Goal: Task Accomplishment & Management: Use online tool/utility

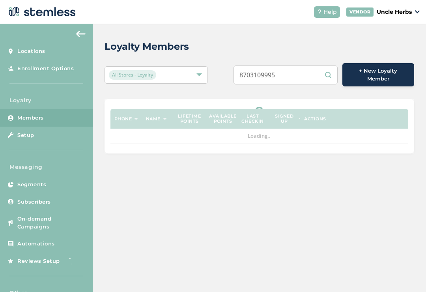
type input "8703109995"
click at [240, 41] on div "Loyalty Members" at bounding box center [256, 46] width 303 height 14
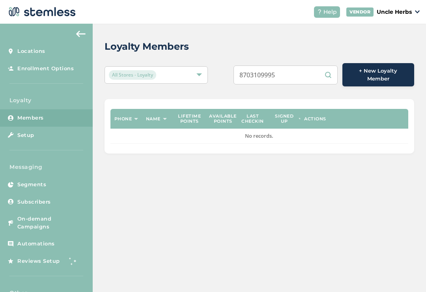
click at [60, 113] on link "Members" at bounding box center [46, 117] width 93 height 17
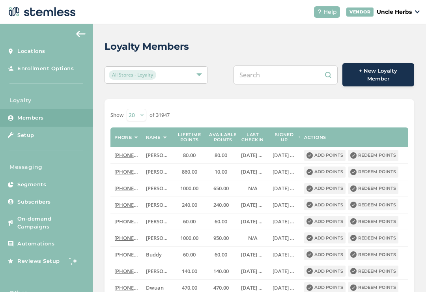
click at [292, 72] on input "text" at bounding box center [286, 74] width 104 height 19
paste input "8703109995"
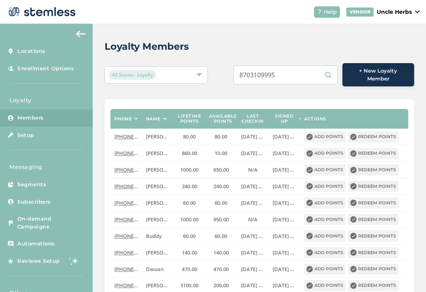
type input "8703109995"
click at [232, 54] on div "Loyalty Members All Stores - Loyalty 8703109995 + New Loyalty Member Phone Name…" at bounding box center [259, 254] width 333 height 461
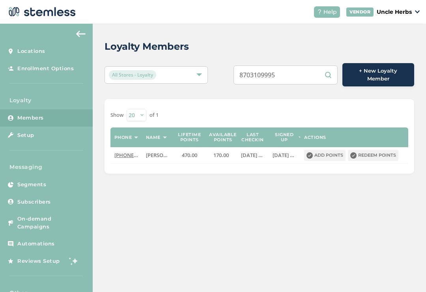
click at [374, 150] on button "Redeem points" at bounding box center [373, 155] width 51 height 11
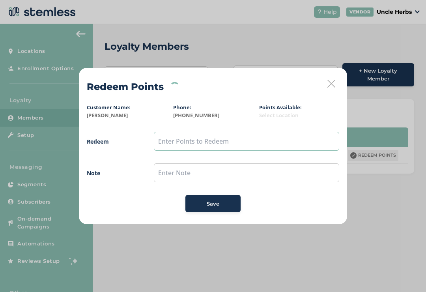
click at [240, 140] on input "text" at bounding box center [246, 141] width 185 height 19
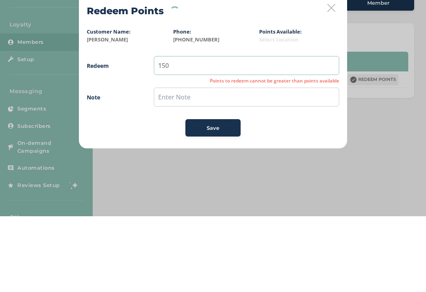
type input "150"
click at [243, 163] on input "text" at bounding box center [246, 172] width 185 height 19
type input "Use up point"
click at [228, 195] on button "Save" at bounding box center [212, 203] width 55 height 17
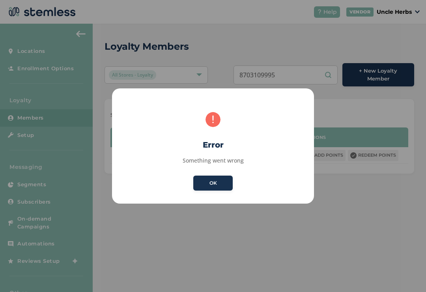
click at [217, 182] on button "OK" at bounding box center [212, 183] width 39 height 15
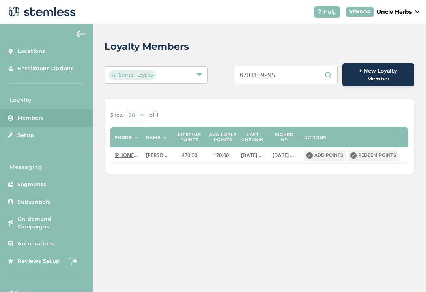
click at [299, 70] on input "8703109995" at bounding box center [286, 74] width 104 height 19
type input "8"
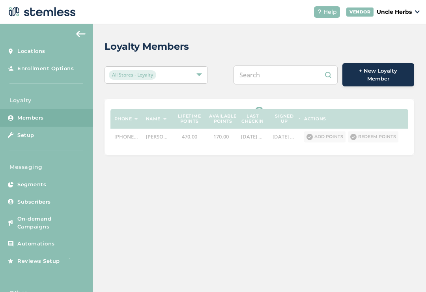
paste input "[PHONE_NUMBER]"
click at [279, 69] on input "[PHONE_NUMBER]" at bounding box center [286, 74] width 104 height 19
click at [283, 73] on input "[PHONE_NUMBER]" at bounding box center [286, 74] width 104 height 19
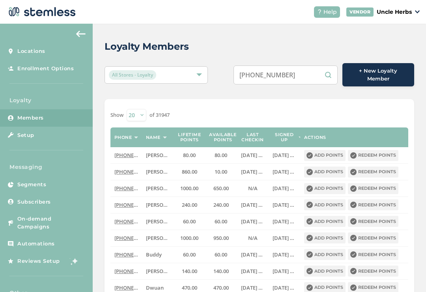
click at [271, 73] on input "(920) 6591842" at bounding box center [286, 74] width 104 height 19
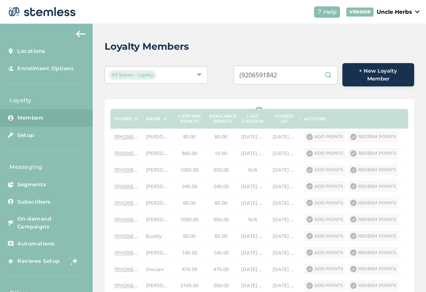
click at [254, 74] on input "(9206591842" at bounding box center [286, 74] width 104 height 19
click at [255, 73] on input "(9206591842" at bounding box center [286, 74] width 104 height 19
type input "9206591842"
click at [228, 45] on div "Loyalty Members" at bounding box center [256, 46] width 303 height 14
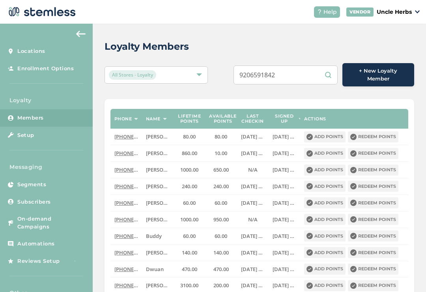
click at [303, 73] on input "9206591842" at bounding box center [286, 74] width 104 height 19
click at [321, 72] on input "9206591842" at bounding box center [286, 74] width 104 height 19
click at [326, 73] on input "9206591842" at bounding box center [286, 74] width 104 height 19
click at [330, 71] on input "9206591842" at bounding box center [286, 74] width 104 height 19
click at [206, 45] on div "Loyalty Members" at bounding box center [256, 46] width 303 height 14
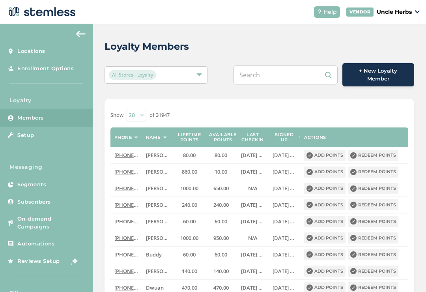
click at [281, 80] on input "text" at bounding box center [286, 74] width 104 height 19
click at [282, 77] on input "text" at bounding box center [286, 74] width 104 height 19
paste input "9206591842"
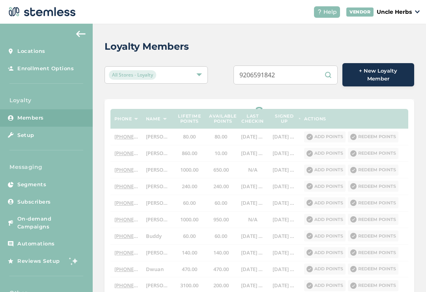
type input "9206591842"
click at [235, 71] on div "9206591842 + New Loyalty Member" at bounding box center [324, 74] width 181 height 23
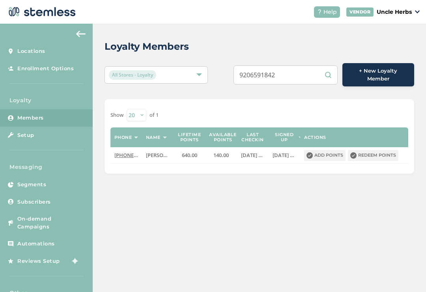
click at [376, 147] on td "Add points Redeem points" at bounding box center [354, 155] width 108 height 16
click at [377, 156] on button "Redeem points" at bounding box center [373, 155] width 51 height 11
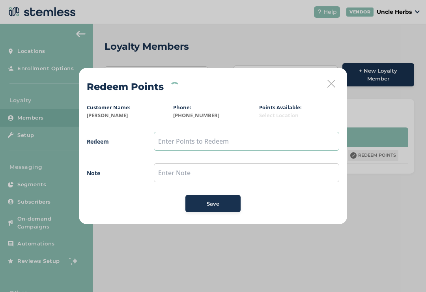
click at [234, 144] on input "text" at bounding box center [246, 141] width 185 height 19
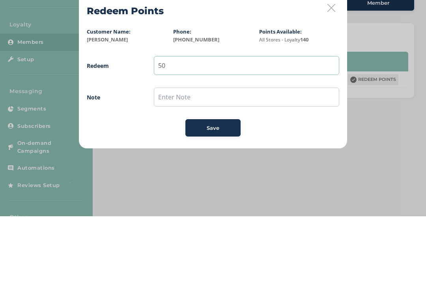
type input "50"
click at [244, 163] on input "text" at bounding box center [246, 172] width 185 height 19
type input "Use points"
click at [228, 132] on span "Redeem 50 Note Use points Save" at bounding box center [213, 172] width 253 height 80
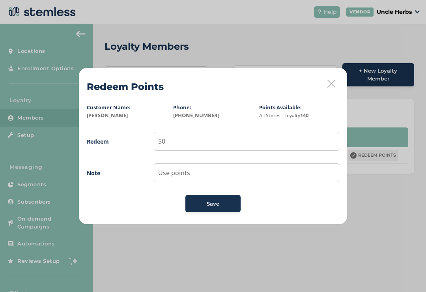
click at [220, 201] on div "Save" at bounding box center [213, 204] width 43 height 8
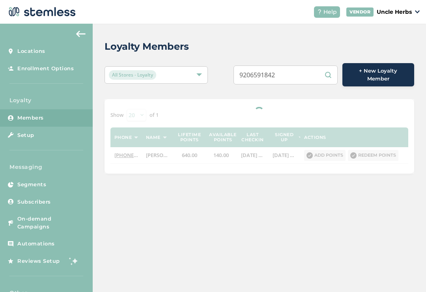
click at [300, 81] on input "9206591842" at bounding box center [286, 74] width 104 height 19
type input "9"
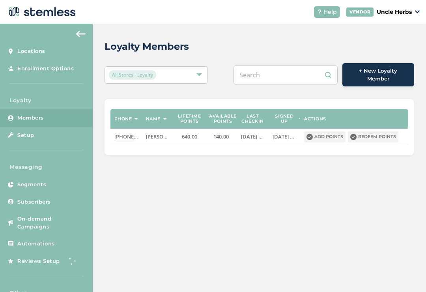
paste input "[PHONE_NUMBER]"
click at [281, 69] on input "[PHONE_NUMBER]" at bounding box center [286, 74] width 104 height 19
click at [270, 69] on input "[PHONE_NUMBER]" at bounding box center [286, 74] width 104 height 19
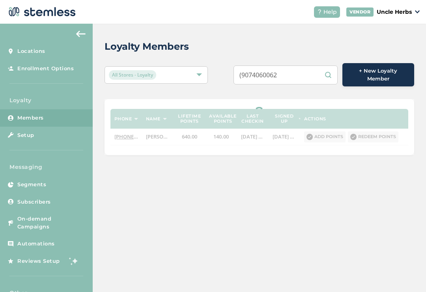
click at [256, 77] on input "(9074060062" at bounding box center [286, 74] width 104 height 19
click at [221, 47] on div "Loyalty Members" at bounding box center [256, 46] width 303 height 14
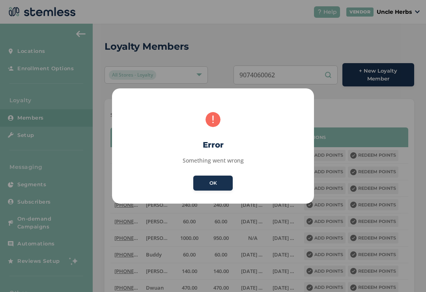
click at [214, 179] on button "OK" at bounding box center [212, 183] width 39 height 15
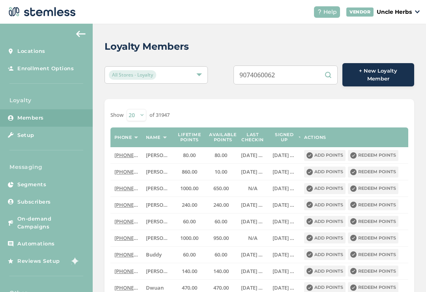
click at [308, 73] on input "9074060062" at bounding box center [286, 74] width 104 height 19
type input "9"
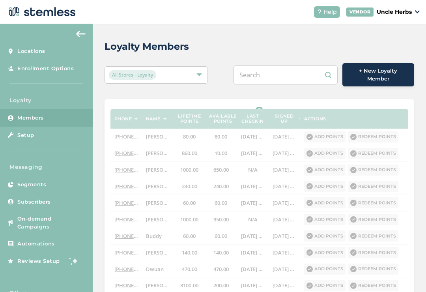
click at [275, 71] on input "text" at bounding box center [286, 74] width 104 height 19
paste input "[PHONE_NUMBER]"
click at [271, 73] on input "[PHONE_NUMBER]" at bounding box center [286, 74] width 104 height 19
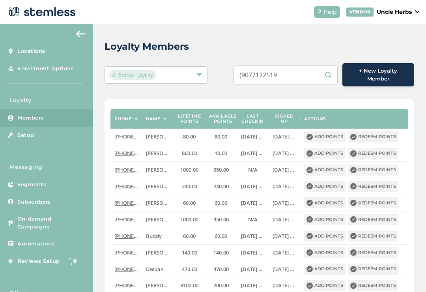
click at [252, 70] on input "(9077172519" at bounding box center [286, 74] width 104 height 19
click at [260, 67] on input "(9077172519" at bounding box center [286, 74] width 104 height 19
click at [253, 73] on input "(9077172519" at bounding box center [286, 74] width 104 height 19
click at [257, 74] on input "(9077172519" at bounding box center [286, 74] width 104 height 19
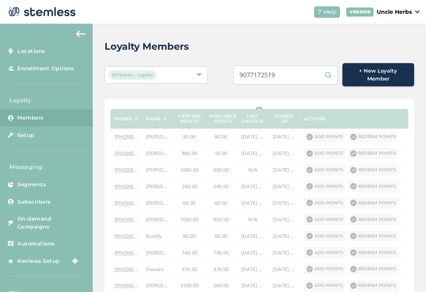
type input "9077172519"
click at [222, 58] on div "Loyalty Members All Stores - Loyalty 9077172519 + New Loyalty Member Phone Name…" at bounding box center [259, 254] width 333 height 461
